Goal: Task Accomplishment & Management: Manage account settings

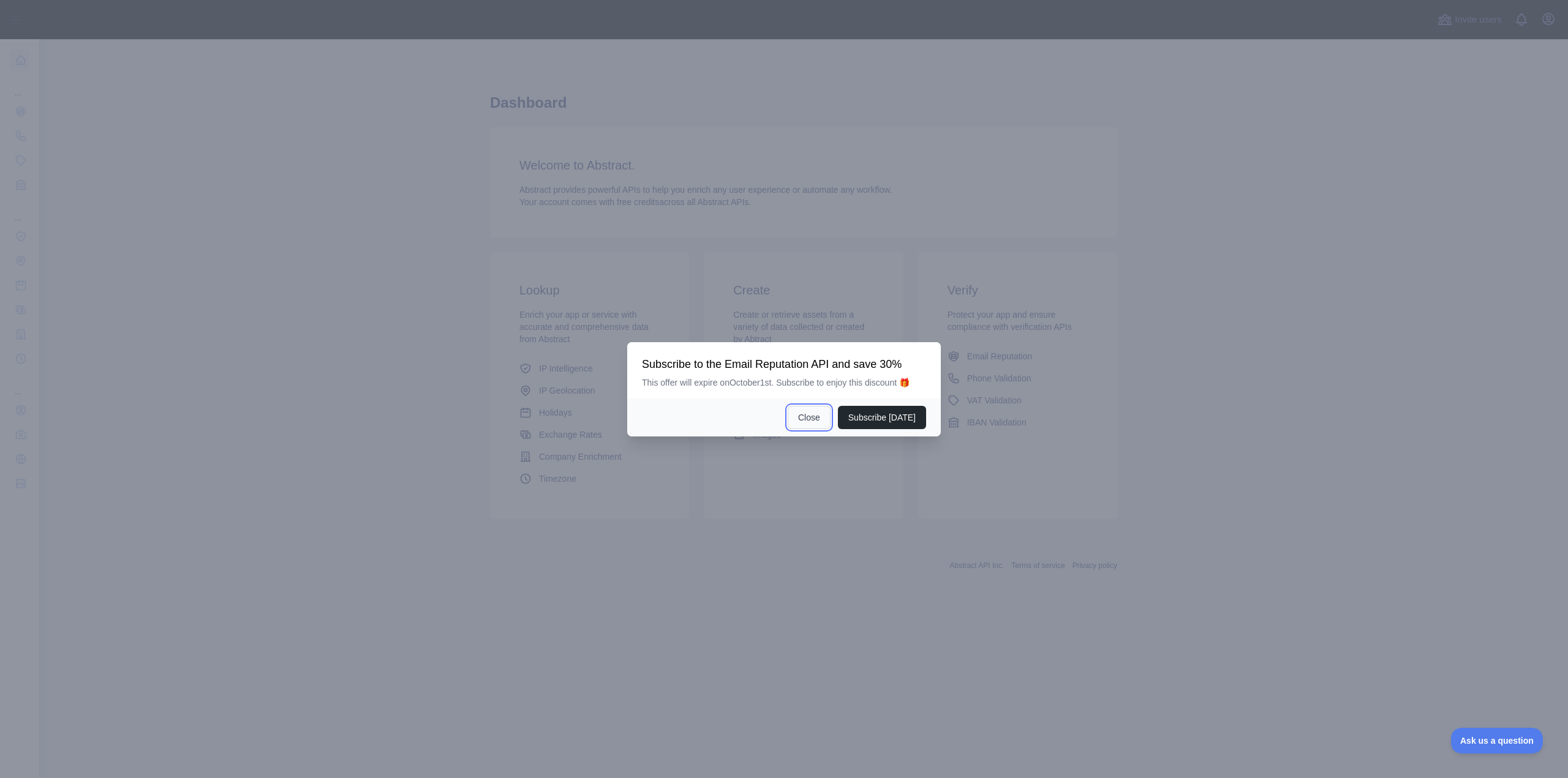
click at [812, 415] on button "Close" at bounding box center [809, 417] width 43 height 23
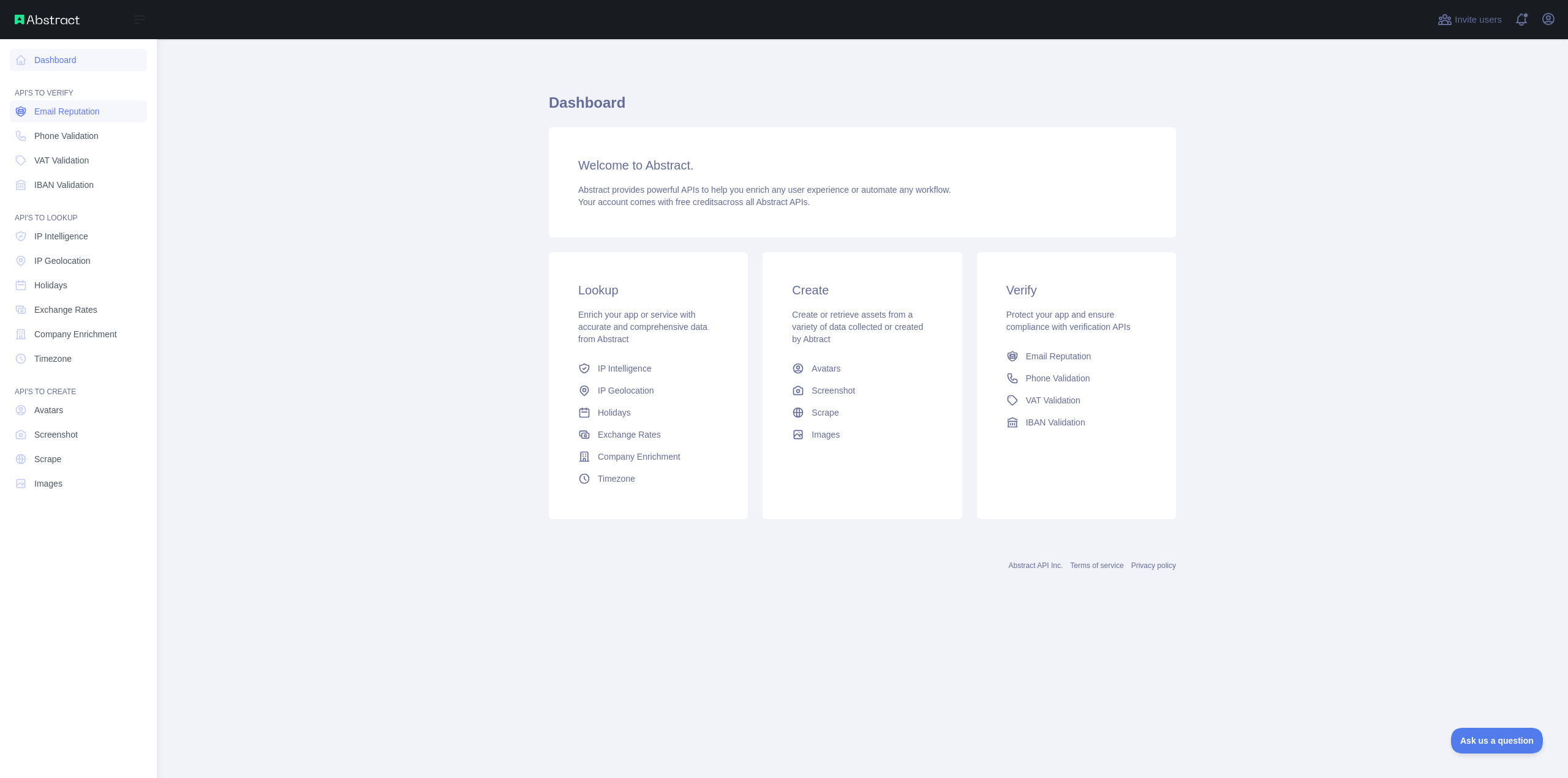
click at [96, 109] on span "Email Reputation" at bounding box center [67, 111] width 66 height 12
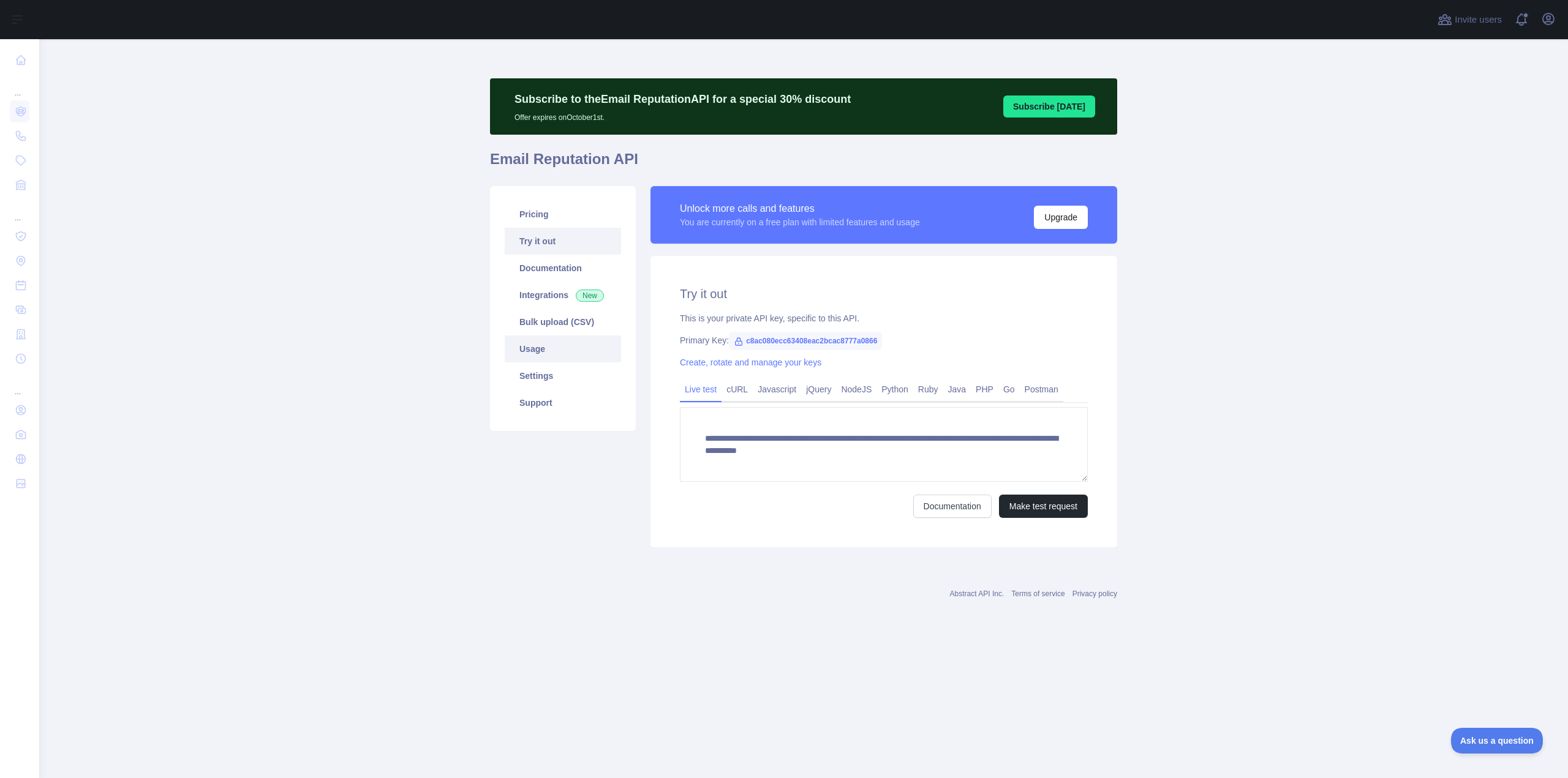
click at [539, 346] on link "Usage" at bounding box center [563, 349] width 117 height 27
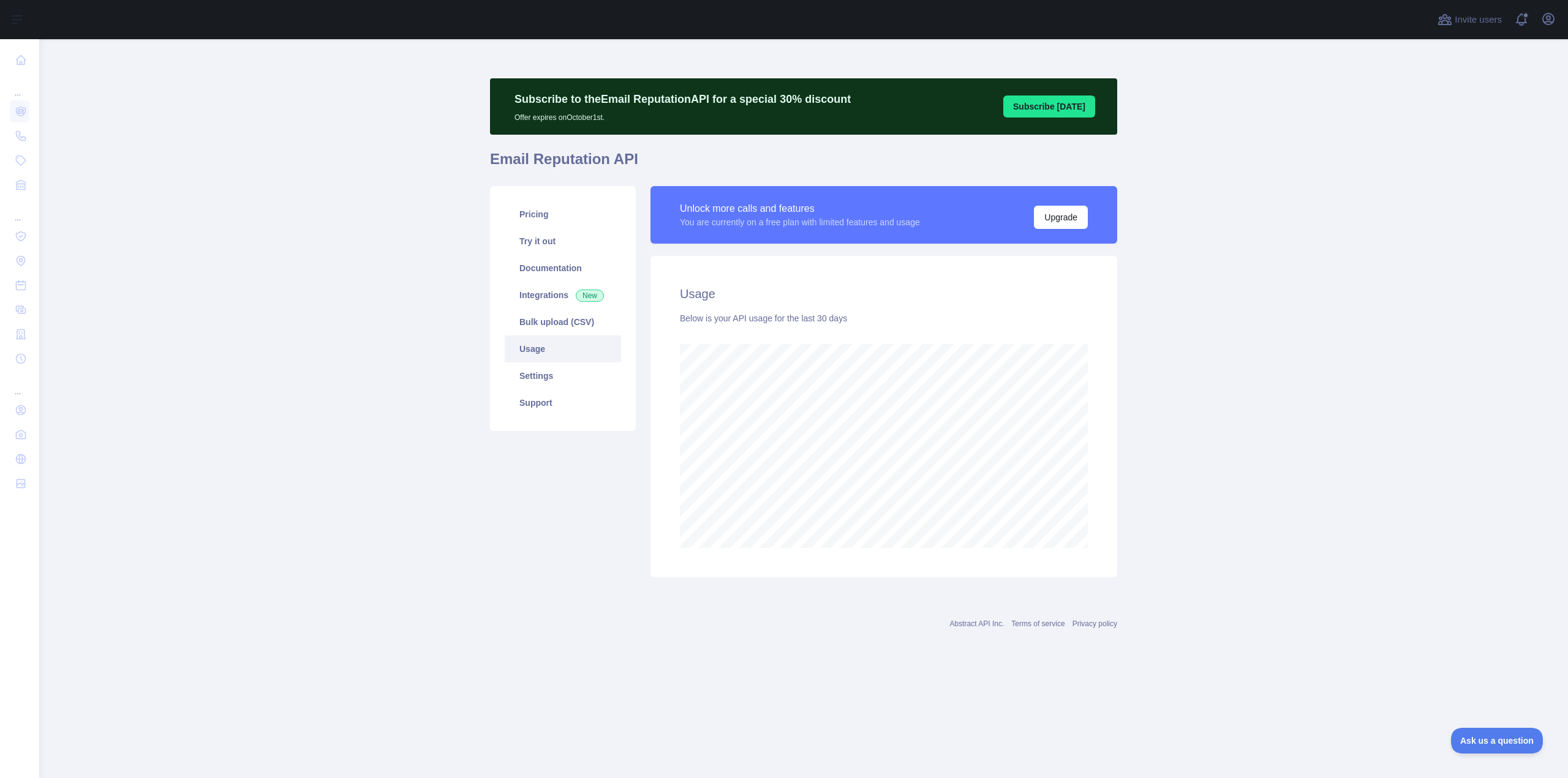
scroll to position [739, 1529]
drag, startPoint x: 678, startPoint y: 225, endPoint x: 932, endPoint y: 225, distance: 254.0
click at [932, 225] on div "Unlock more calls and features You are currently on a free plan with limited fe…" at bounding box center [884, 215] width 466 height 58
click at [924, 229] on div at bounding box center [924, 229] width 0 height 0
click at [722, 700] on main "Subscribe to the Email Reputation API for a special 30 % discount Offer expires…" at bounding box center [803, 409] width 1529 height 739
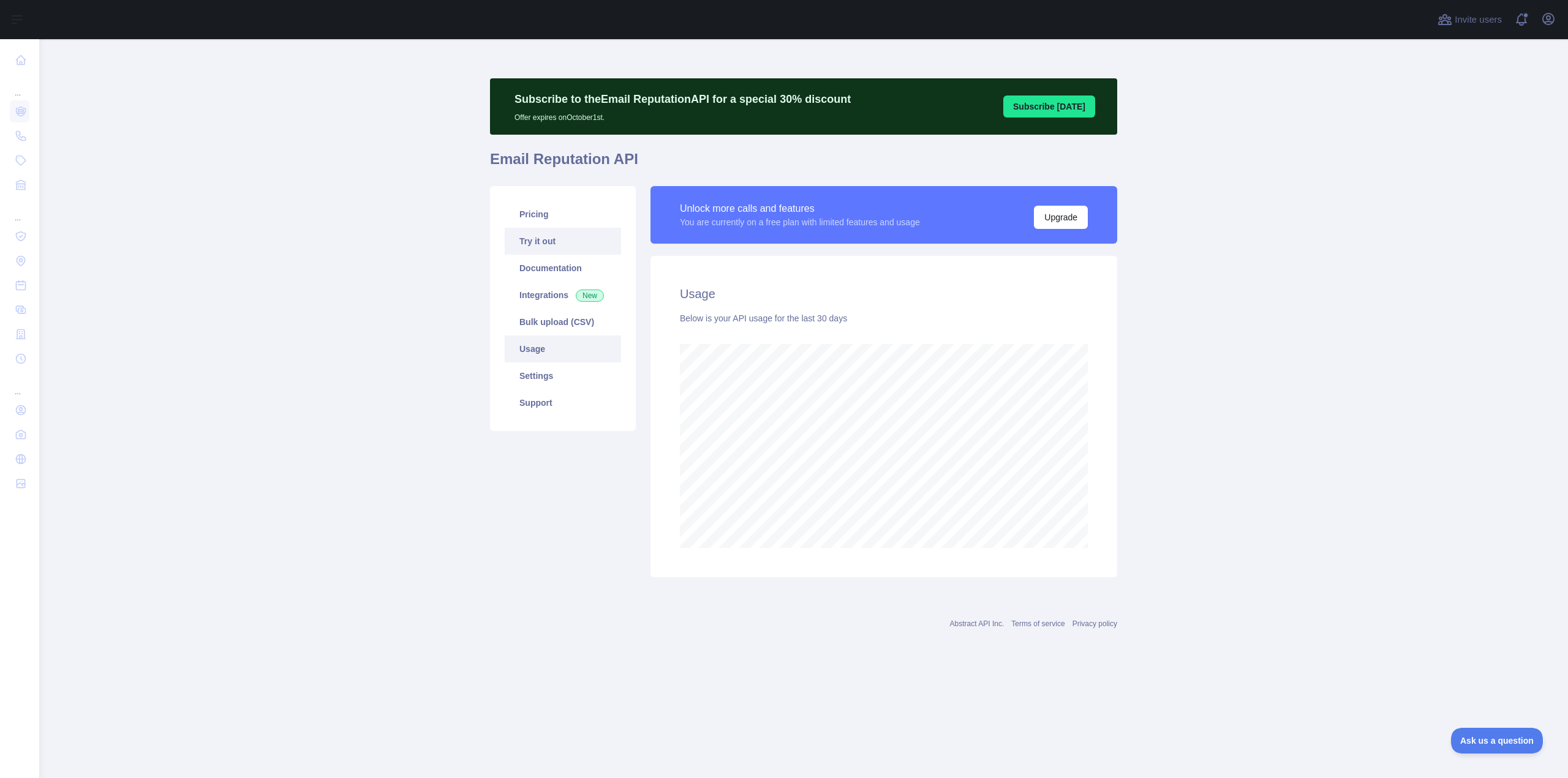
click at [532, 245] on link "Try it out" at bounding box center [563, 241] width 117 height 27
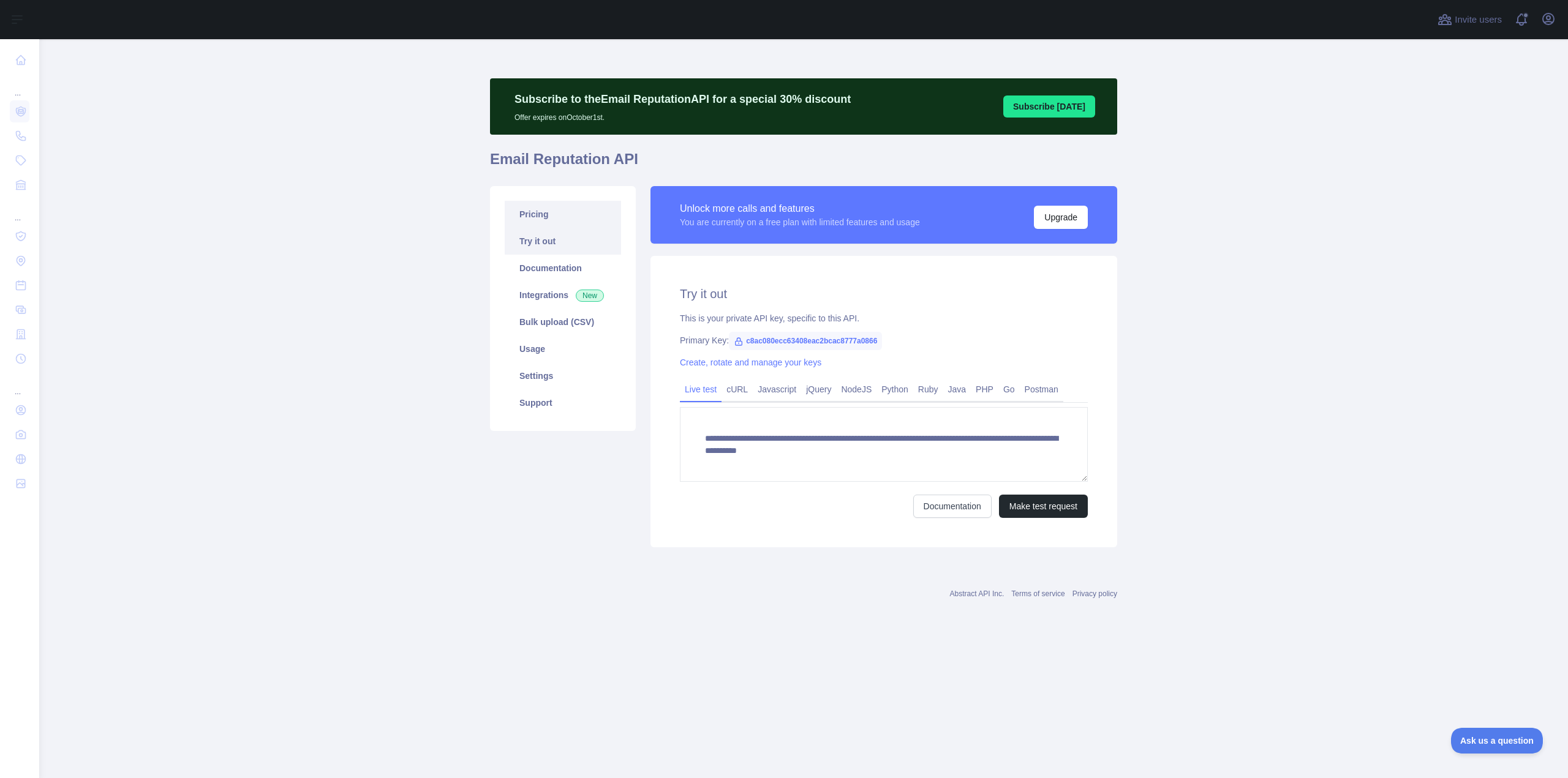
click at [546, 218] on link "Pricing" at bounding box center [563, 214] width 117 height 27
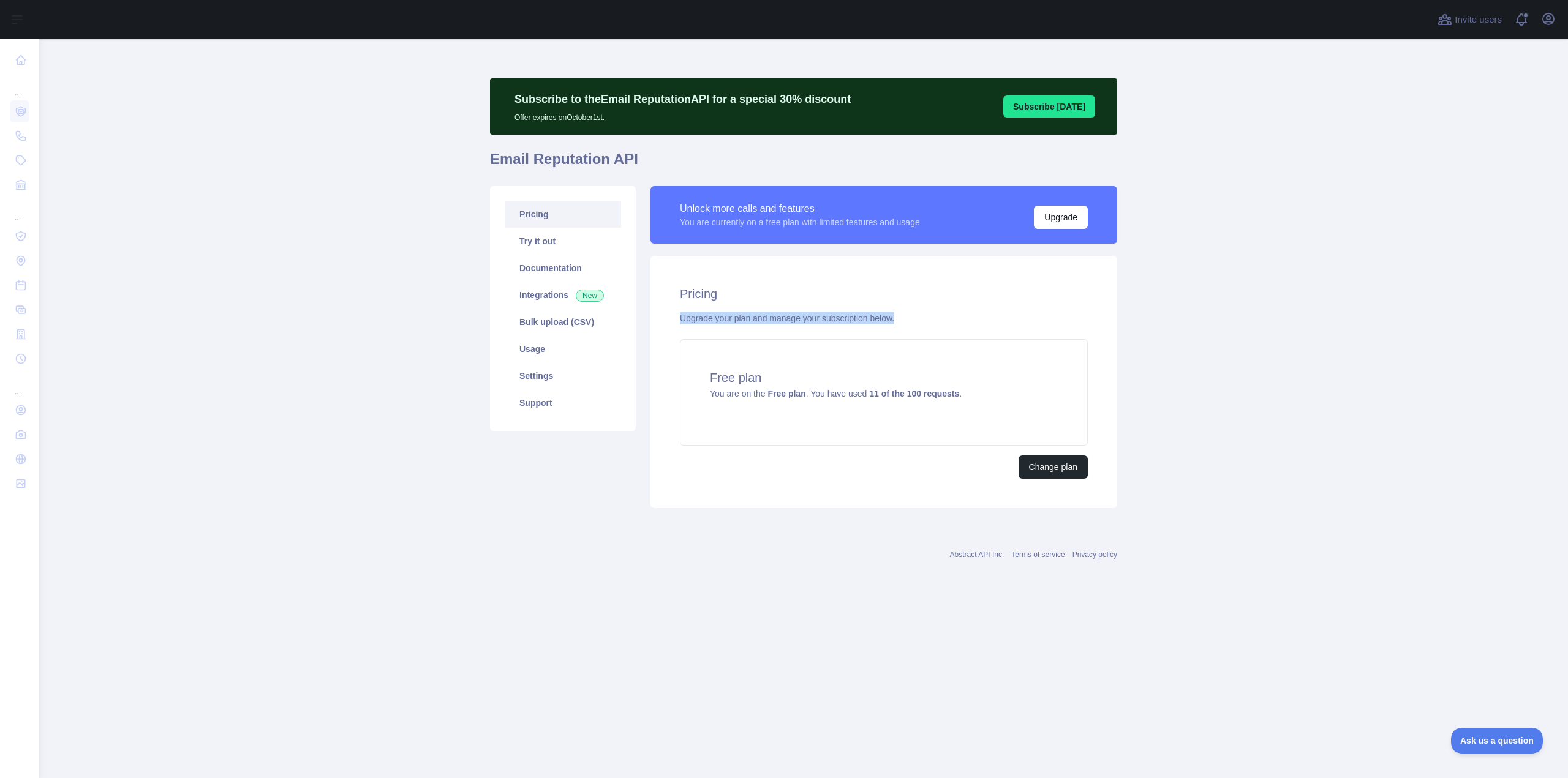
drag, startPoint x: 681, startPoint y: 318, endPoint x: 899, endPoint y: 319, distance: 218.0
click at [899, 319] on div "Upgrade your plan and manage your subscription below." at bounding box center [884, 319] width 408 height 12
click at [890, 325] on div at bounding box center [890, 325] width 0 height 0
click at [808, 506] on div "Pricing Upgrade your plan and manage your subscription below. Free plan You are…" at bounding box center [884, 381] width 466 height 252
click at [549, 350] on link "Usage" at bounding box center [563, 349] width 117 height 27
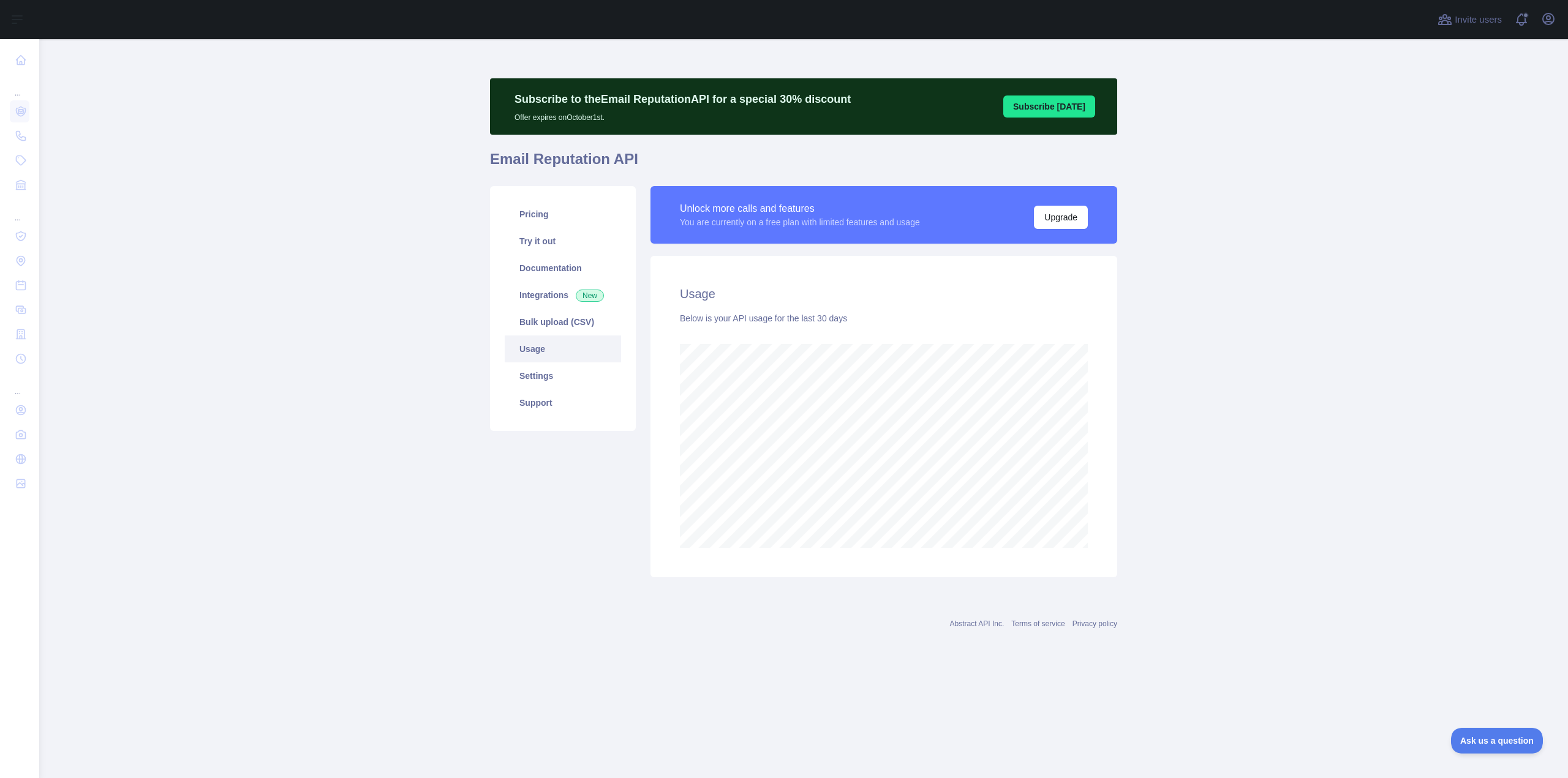
scroll to position [739, 1529]
click at [549, 370] on link "Settings" at bounding box center [563, 376] width 117 height 27
